Goal: Check status: Check status

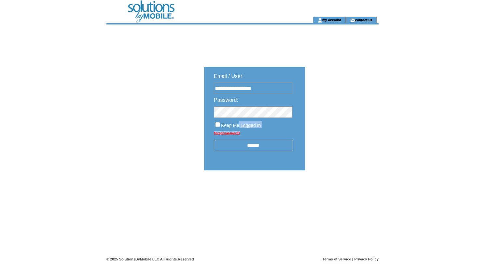
click at [220, 146] on input "******" at bounding box center [253, 144] width 79 height 11
click at [159, 113] on div "**********" at bounding box center [292, 139] width 370 height 230
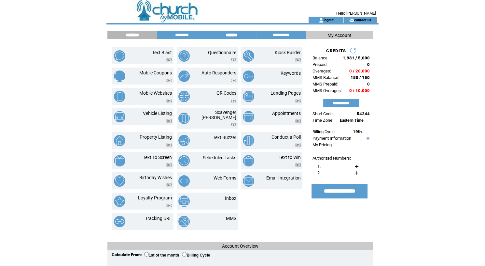
click at [227, 36] on input "*******" at bounding box center [231, 35] width 49 height 6
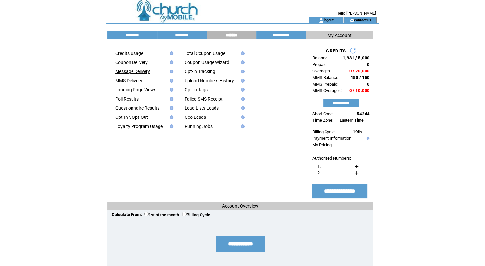
click at [131, 74] on link "Message Delivery" at bounding box center [132, 71] width 35 height 5
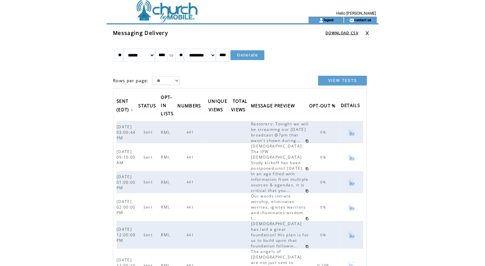
click at [306, 142] on link at bounding box center [307, 140] width 3 height 3
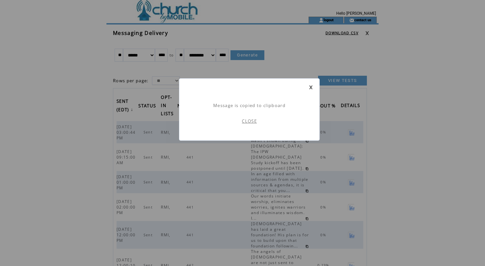
scroll to position [0, 0]
click at [247, 122] on link "CLOSE" at bounding box center [249, 121] width 15 height 6
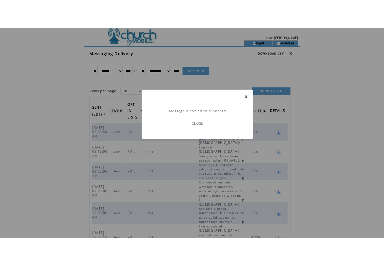
scroll to position [0, 0]
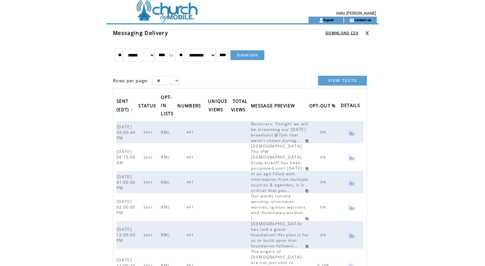
click at [306, 142] on link at bounding box center [307, 140] width 3 height 3
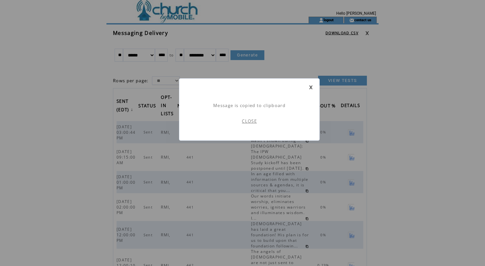
scroll to position [0, 0]
click at [255, 124] on td "CLOSE" at bounding box center [249, 120] width 127 height 25
click at [253, 123] on link "CLOSE" at bounding box center [249, 121] width 15 height 6
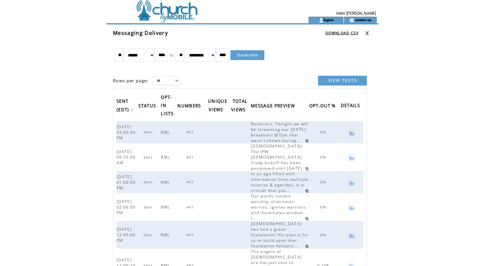
drag, startPoint x: 146, startPoint y: 5, endPoint x: 152, endPoint y: 9, distance: 6.9
click at [149, 7] on td at bounding box center [196, 8] width 179 height 17
click at [164, 14] on td at bounding box center [196, 8] width 179 height 17
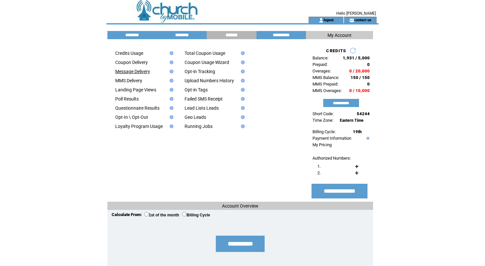
click at [140, 72] on link "Message Delivery" at bounding box center [132, 71] width 35 height 5
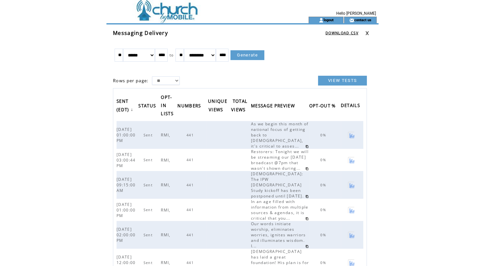
click at [306, 148] on link at bounding box center [307, 146] width 3 height 3
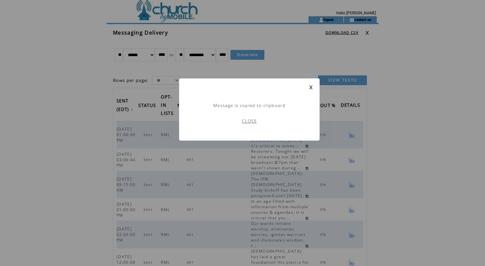
click at [253, 119] on link "CLOSE" at bounding box center [249, 121] width 15 height 6
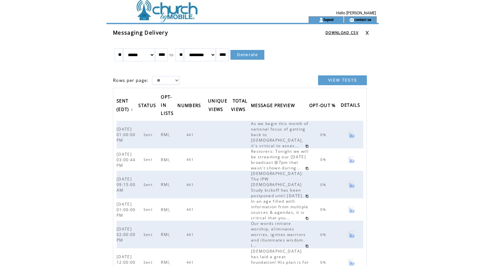
scroll to position [0, 0]
